Goal: Information Seeking & Learning: Learn about a topic

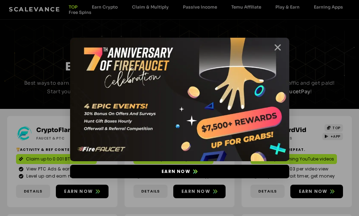
click at [279, 51] on icon "Close" at bounding box center [277, 47] width 9 height 9
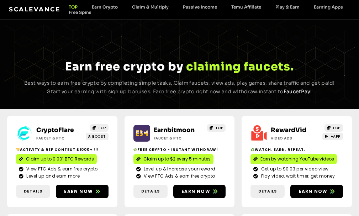
click at [242, 10] on ul "TOP Earn Crypto Claim & Multiply Passive Income Temu Affiliate Play & Earn Earn…" at bounding box center [205, 9] width 288 height 11
click at [242, 8] on link "Temu Affiliate" at bounding box center [246, 6] width 44 height 5
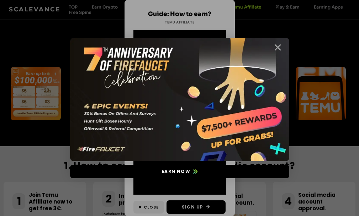
click at [275, 48] on icon "Close" at bounding box center [277, 47] width 9 height 9
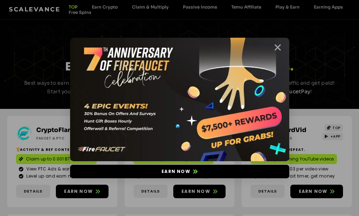
click at [277, 48] on icon "Close" at bounding box center [277, 47] width 9 height 9
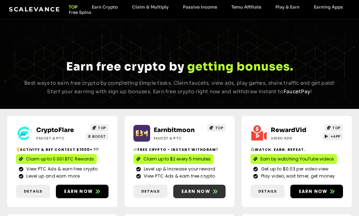
click at [185, 193] on span "Earn now" at bounding box center [195, 191] width 29 height 6
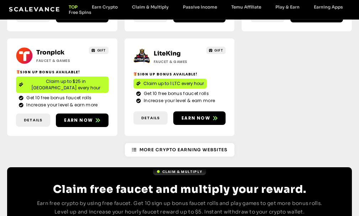
scroll to position [284, 0]
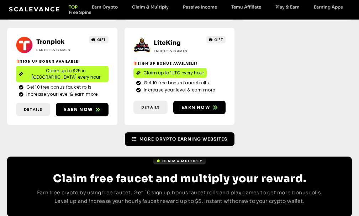
click at [194, 136] on span "More Crypto Earning Websites" at bounding box center [183, 139] width 88 height 6
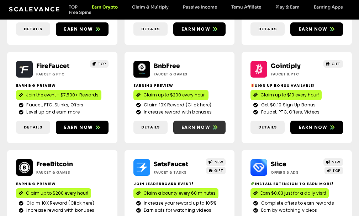
scroll to position [178, 0]
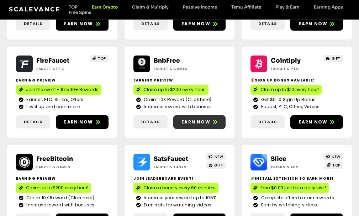
click at [192, 122] on span "Earn now" at bounding box center [195, 122] width 29 height 6
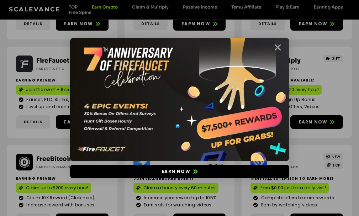
click at [279, 46] on icon "Close" at bounding box center [277, 47] width 9 height 9
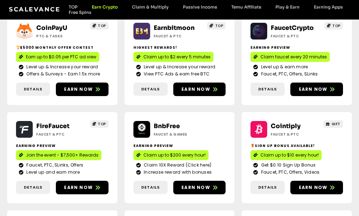
scroll to position [67, 0]
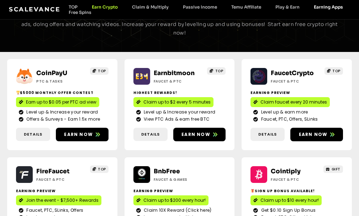
click at [317, 8] on link "Earning Apps" at bounding box center [327, 6] width 43 height 5
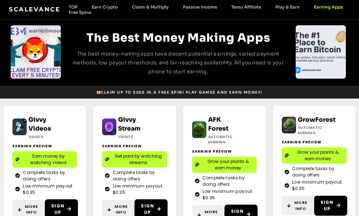
scroll to position [36, 0]
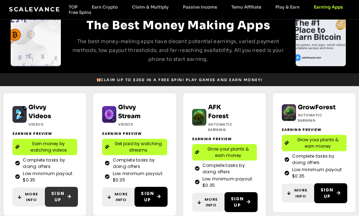
click at [50, 189] on link "Sign Up" at bounding box center [61, 197] width 33 height 20
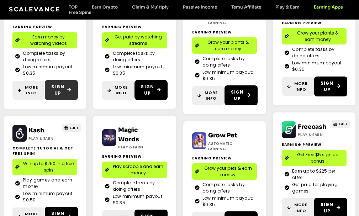
scroll to position [178, 0]
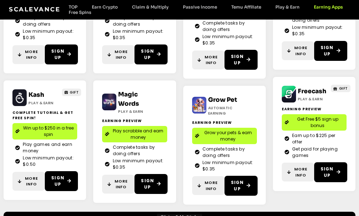
click at [34, 132] on span "Win up to $250 in a free spin" at bounding box center [48, 131] width 52 height 13
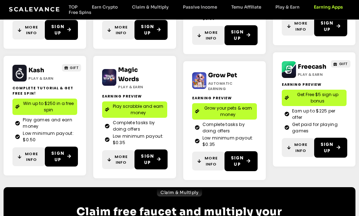
scroll to position [213, 0]
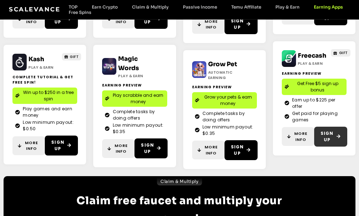
click at [317, 137] on link "Sign Up" at bounding box center [330, 137] width 33 height 20
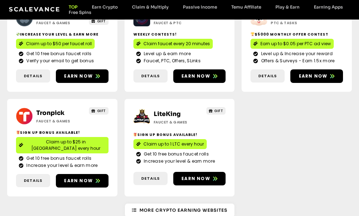
scroll to position [249, 0]
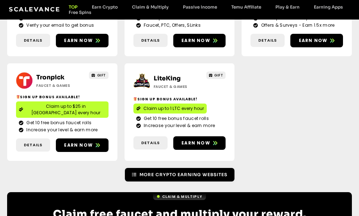
click at [179, 171] on span "More Crypto Earning Websites" at bounding box center [183, 174] width 88 height 6
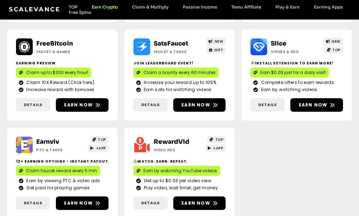
scroll to position [293, 0]
click at [318, 9] on link "Earning Apps" at bounding box center [327, 6] width 43 height 5
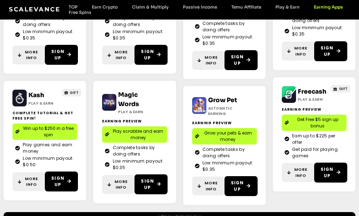
scroll to position [213, 0]
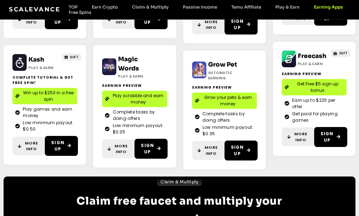
click at [316, 84] on span "Get Free $5 sign up bonus" at bounding box center [317, 87] width 52 height 13
